Goal: Transaction & Acquisition: Book appointment/travel/reservation

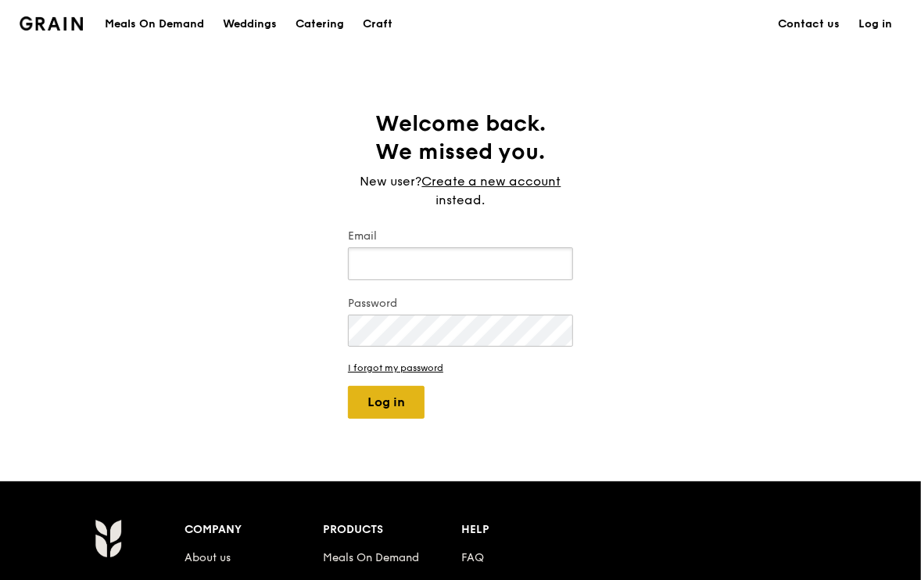
type input "[EMAIL_ADDRESS][DOMAIN_NAME]"
click at [407, 405] on button "Log in" at bounding box center [386, 402] width 77 height 33
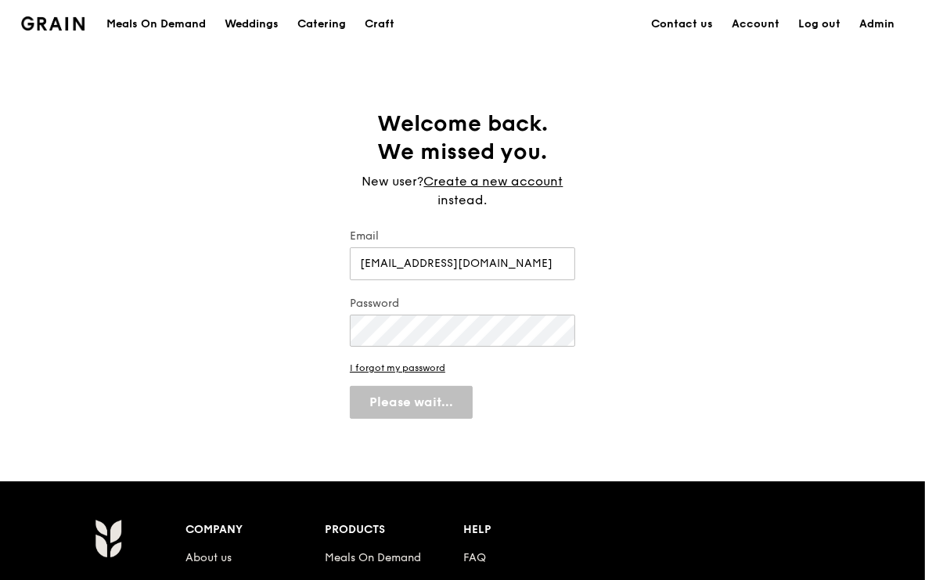
select select "100"
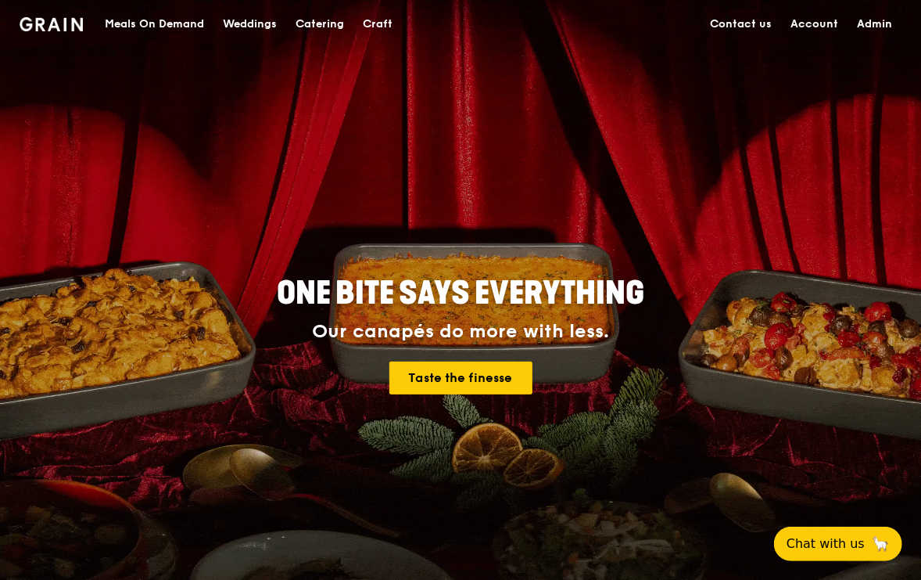
click at [323, 21] on div "Catering" at bounding box center [320, 24] width 48 height 47
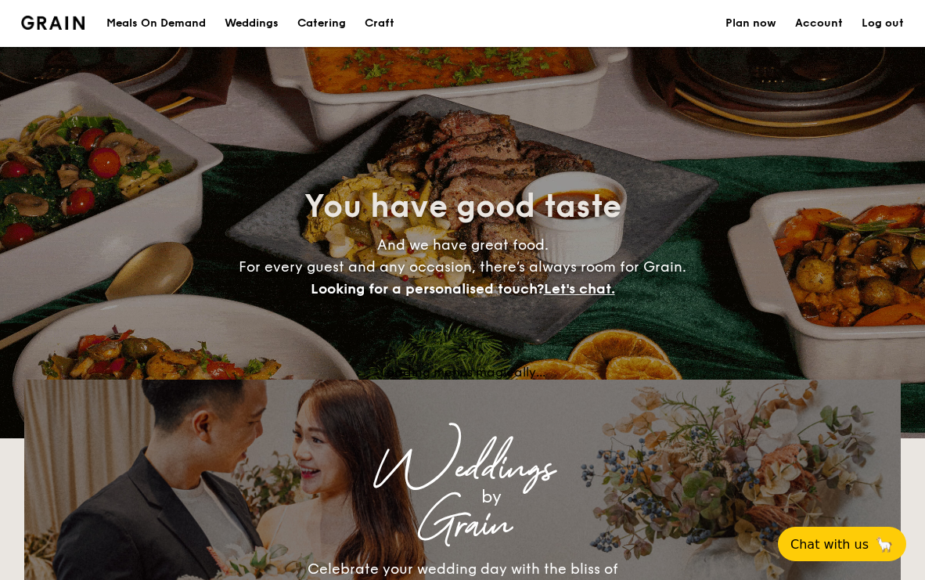
select select
